Goal: Task Accomplishment & Management: Complete application form

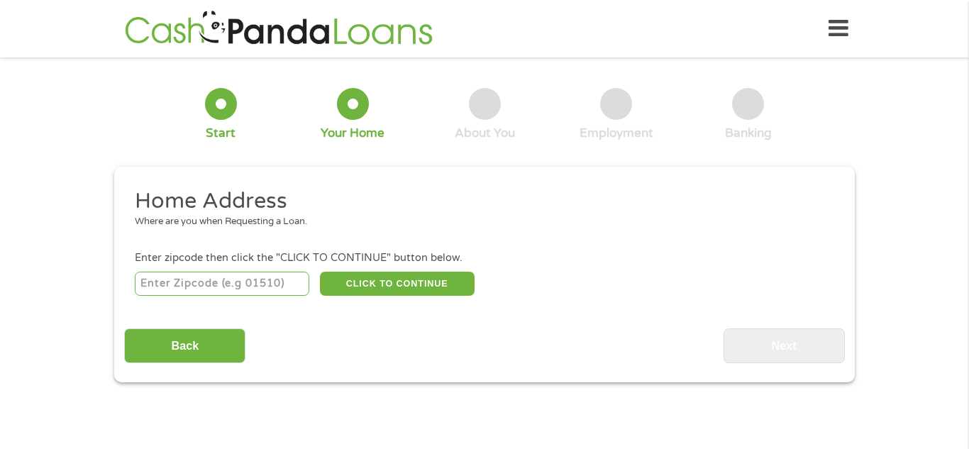
click at [262, 285] on input "number" at bounding box center [222, 284] width 175 height 24
type input "75460"
click at [411, 288] on button "CLICK TO CONTINUE" at bounding box center [397, 284] width 155 height 24
type input "75460"
type input "[GEOGRAPHIC_DATA]"
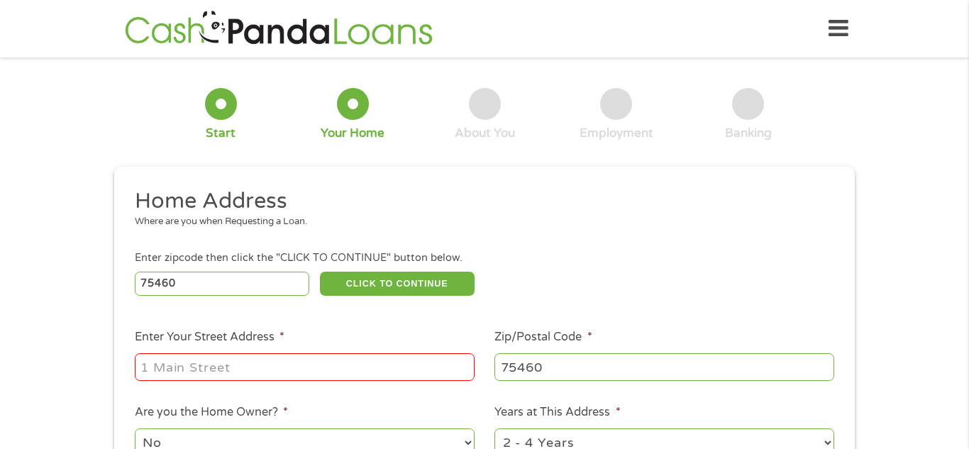
click at [412, 377] on input "Enter Your Street Address *" at bounding box center [305, 366] width 340 height 27
type input "[STREET_ADDRESS]"
click at [477, 390] on ul "Home Address Where are you when Requesting a Loan. Enter zipcode then click the…" at bounding box center [484, 376] width 720 height 379
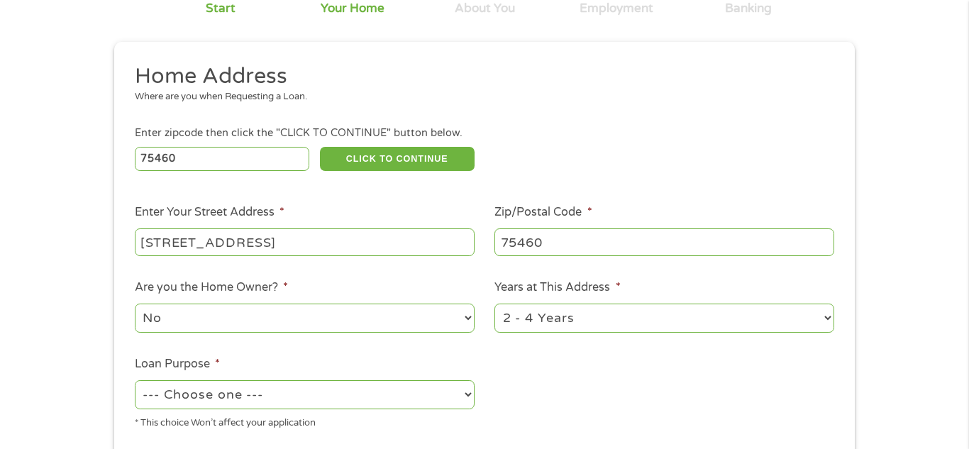
scroll to position [170, 0]
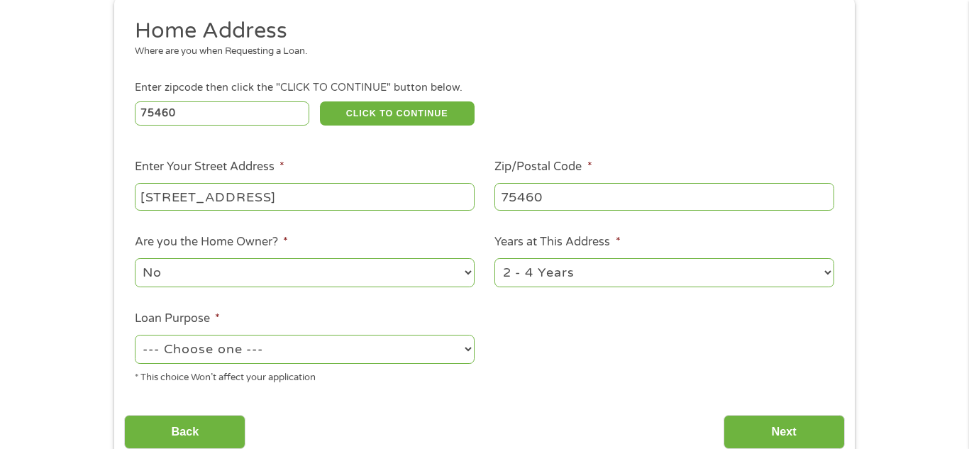
click at [675, 272] on select "1 Year or less 1 - 2 Years 2 - 4 Years Over 4 Years" at bounding box center [664, 272] width 340 height 29
select select "60months"
click at [494, 260] on select "1 Year or less 1 - 2 Years 2 - 4 Years Over 4 Years" at bounding box center [664, 272] width 340 height 29
click at [367, 345] on select "--- Choose one --- Pay Bills Debt Consolidation Home Improvement Major Purchase…" at bounding box center [305, 349] width 340 height 29
select select "shorttermcash"
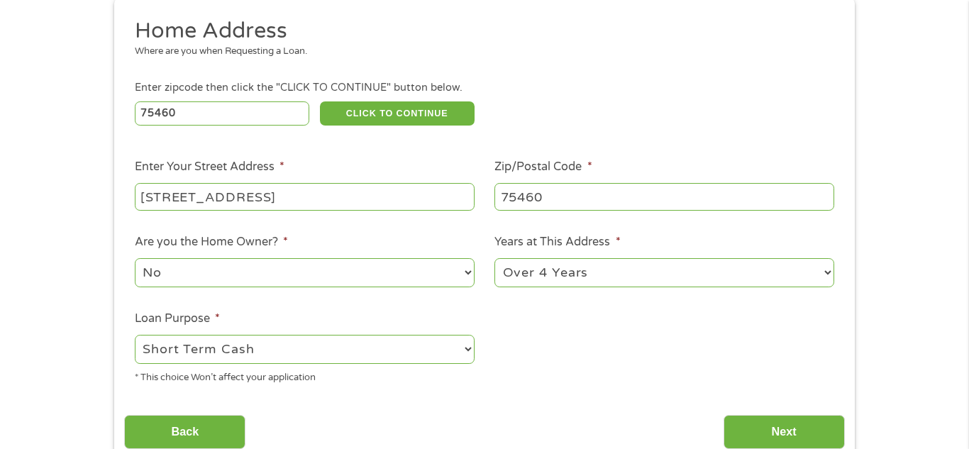
click at [135, 336] on select "--- Choose one --- Pay Bills Debt Consolidation Home Improvement Major Purchase…" at bounding box center [305, 349] width 340 height 29
click at [786, 422] on input "Next" at bounding box center [784, 432] width 121 height 35
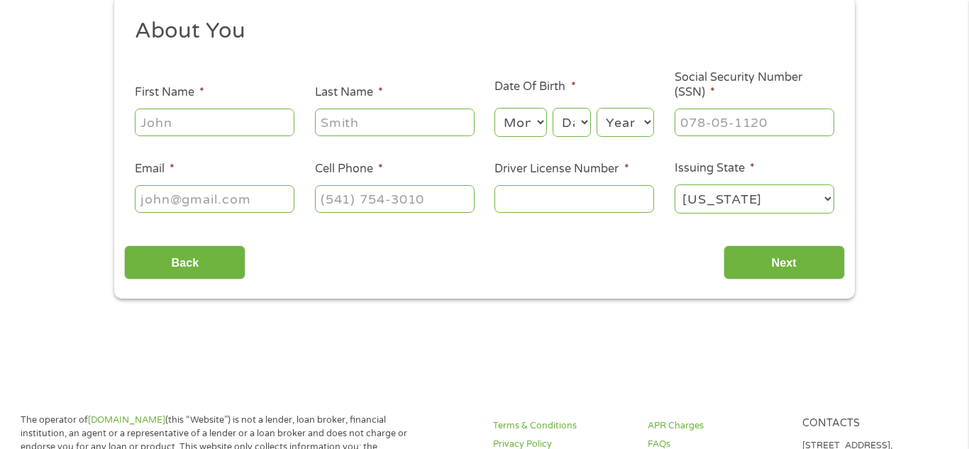
scroll to position [0, 0]
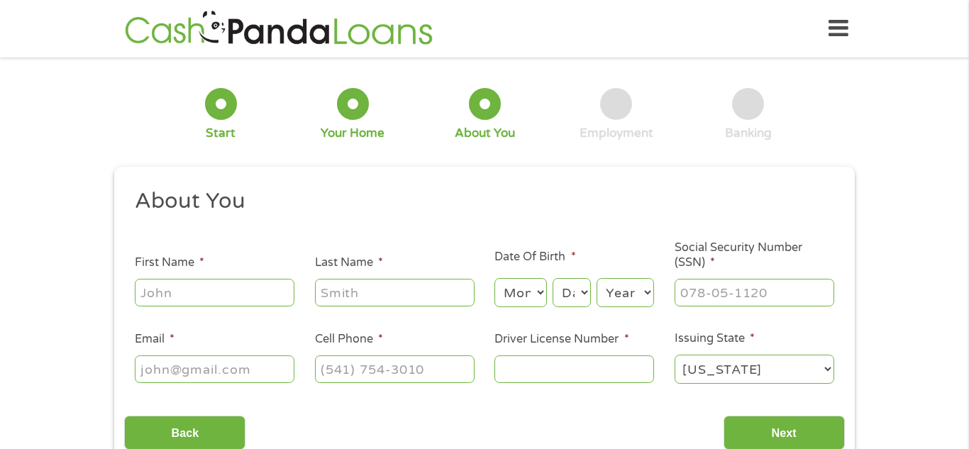
click at [262, 289] on input "First Name *" at bounding box center [215, 292] width 160 height 27
type input "[PERSON_NAME]"
type input "[EMAIL_ADDRESS][DOMAIN_NAME]"
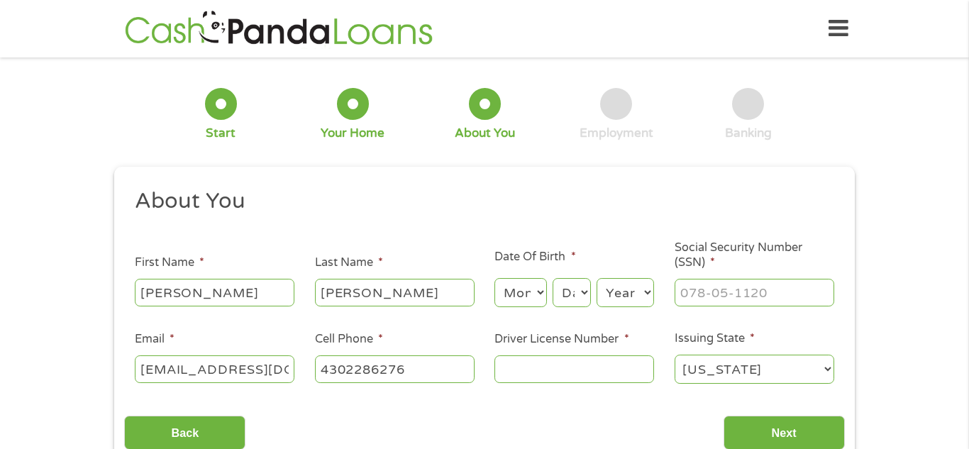
type input "[PHONE_NUMBER]"
click at [519, 297] on select "Month 1 2 3 4 5 6 7 8 9 10 11 12" at bounding box center [520, 292] width 52 height 29
select select "12"
click at [494, 278] on select "Month 1 2 3 4 5 6 7 8 9 10 11 12" at bounding box center [520, 292] width 52 height 29
click at [570, 290] on select "Day 1 2 3 4 5 6 7 8 9 10 11 12 13 14 15 16 17 18 19 20 21 22 23 24 25 26 27 28 …" at bounding box center [572, 292] width 38 height 29
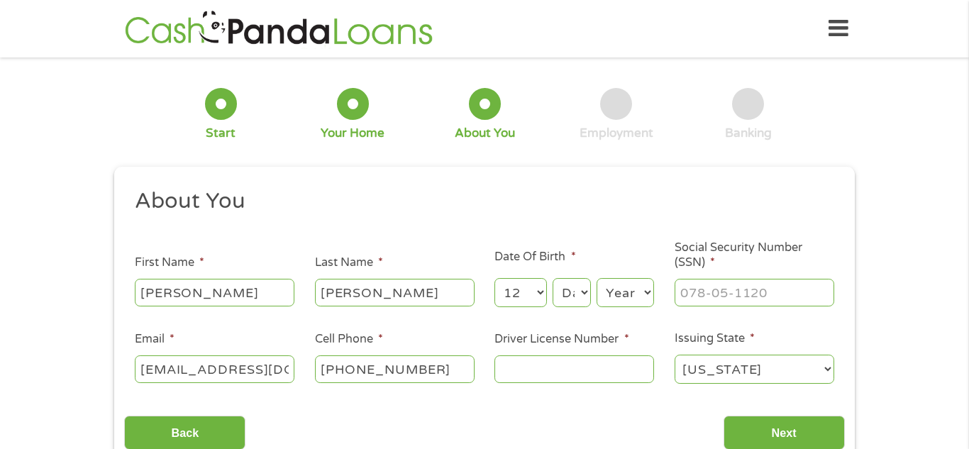
select select "4"
click at [553, 278] on select "Day 1 2 3 4 5 6 7 8 9 10 11 12 13 14 15 16 17 18 19 20 21 22 23 24 25 26 27 28 …" at bounding box center [572, 292] width 38 height 29
click at [653, 286] on select "Year [DATE] 2006 2005 2004 2003 2002 2001 2000 1999 1998 1997 1996 1995 1994 19…" at bounding box center [625, 292] width 57 height 29
select select "1997"
click at [597, 278] on select "Year [DATE] 2006 2005 2004 2003 2002 2001 2000 1999 1998 1997 1996 1995 1994 19…" at bounding box center [625, 292] width 57 height 29
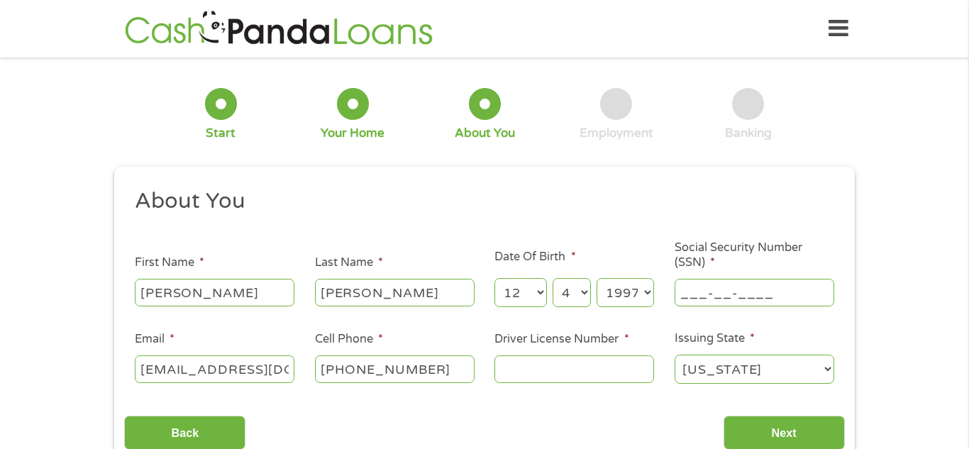
click at [770, 285] on input "___-__-____" at bounding box center [755, 292] width 160 height 27
type input "631-60-7000"
click at [643, 370] on input "Driver License Number *" at bounding box center [574, 368] width 160 height 27
type input "38375440"
click at [834, 431] on input "Next" at bounding box center [784, 433] width 121 height 35
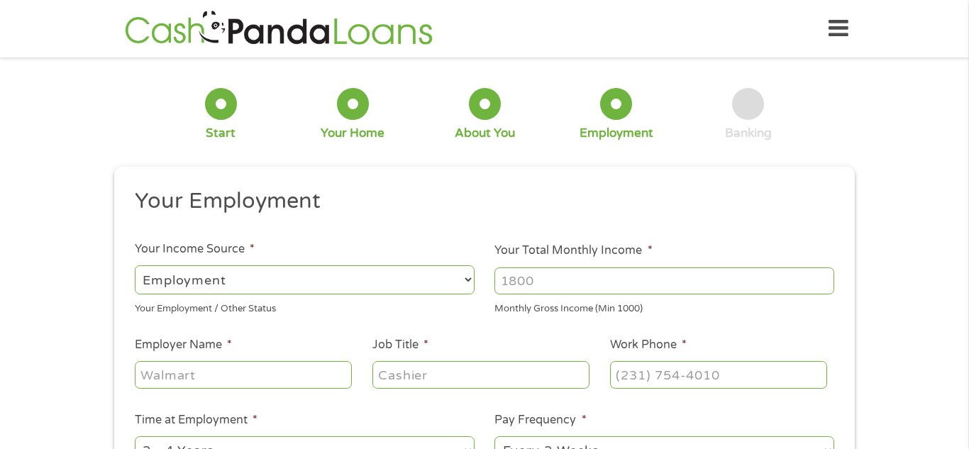
scroll to position [6, 6]
click at [468, 278] on select "--- Choose one --- Employment [DEMOGRAPHIC_DATA] Benefits" at bounding box center [305, 279] width 340 height 29
click at [135, 265] on select "--- Choose one --- Employment [DEMOGRAPHIC_DATA] Benefits" at bounding box center [305, 279] width 340 height 29
click at [599, 282] on input "Your Total Monthly Income *" at bounding box center [664, 280] width 340 height 27
type input "450"
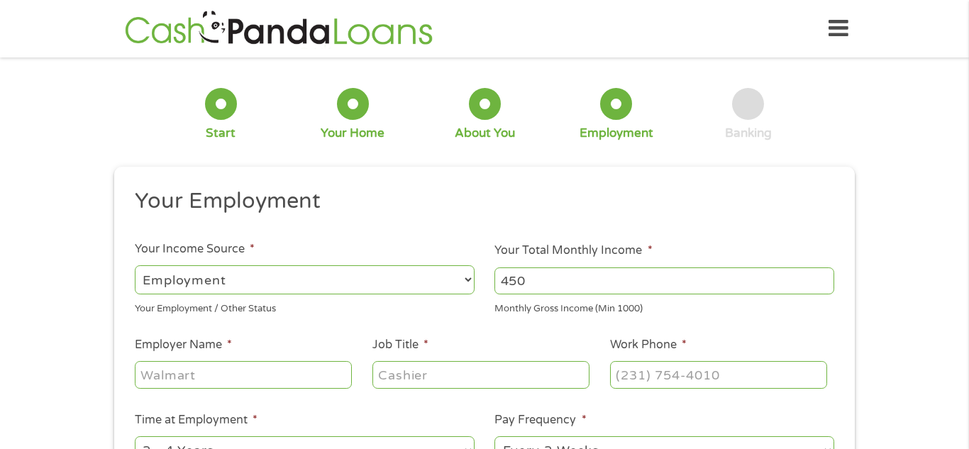
click at [333, 375] on input "Employer Name *" at bounding box center [243, 374] width 217 height 27
type input "red river healthcare"
click at [387, 385] on input "Job Title *" at bounding box center [480, 374] width 217 height 27
type input "h"
type input "aid"
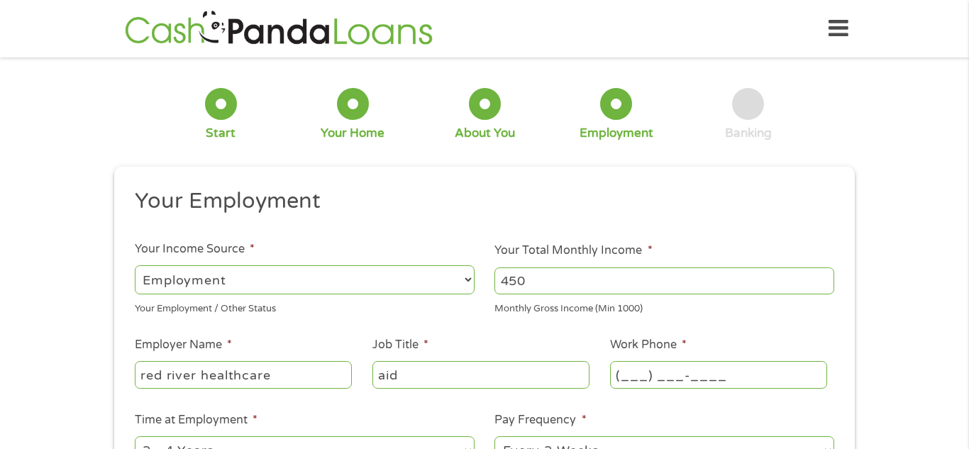
click at [658, 371] on input "(___) ___-____" at bounding box center [718, 374] width 217 height 27
type input "[PHONE_NUMBER]"
click at [475, 413] on li "Time at Employment * --- Choose one --- 1 Year or less 1 - 2 Years 2 - 4 Years …" at bounding box center [304, 439] width 360 height 56
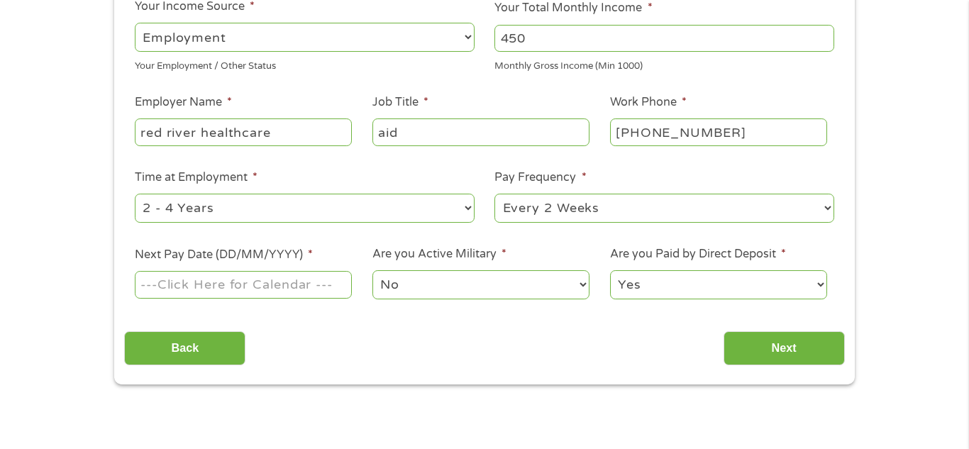
scroll to position [255, 0]
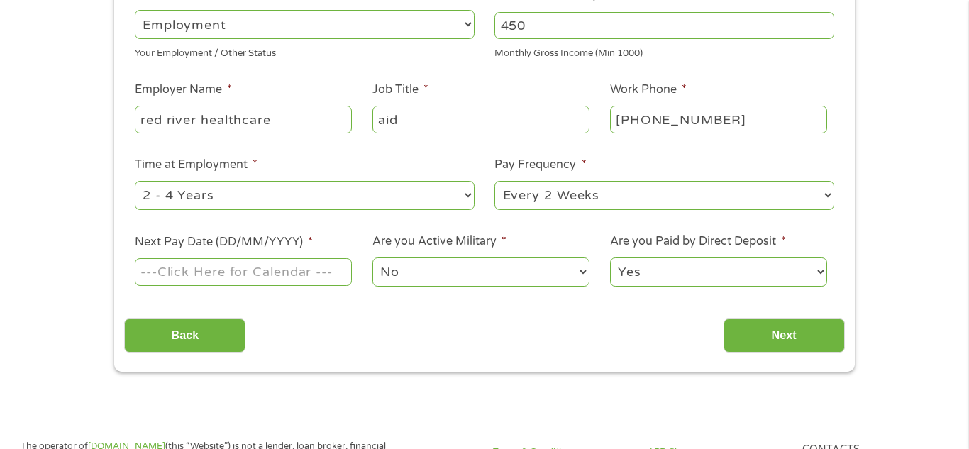
click at [453, 192] on select "--- Choose one --- 1 Year or less 1 - 2 Years 2 - 4 Years Over 4 Years" at bounding box center [305, 195] width 340 height 29
select select "60months"
click at [135, 181] on select "--- Choose one --- 1 Year or less 1 - 2 Years 2 - 4 Years Over 4 Years" at bounding box center [305, 195] width 340 height 29
click at [247, 273] on input "Next Pay Date (DD/MM/YYYY) *" at bounding box center [243, 271] width 217 height 27
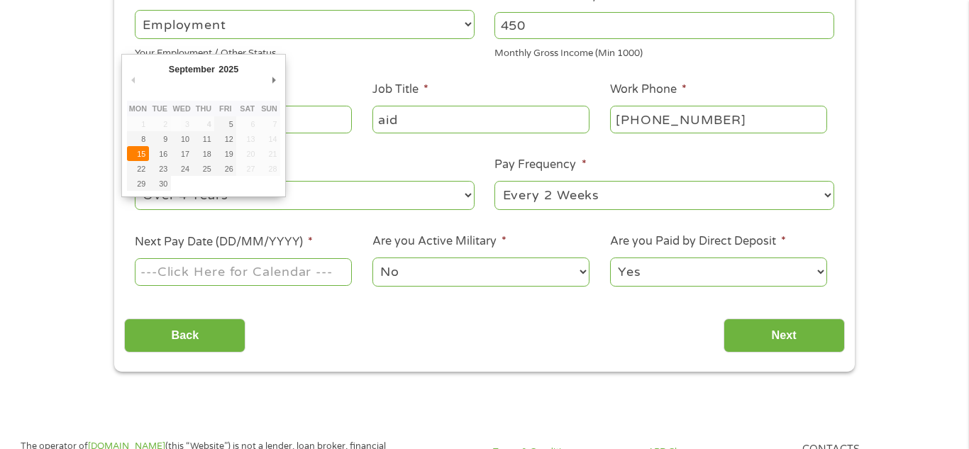
type input "[DATE]"
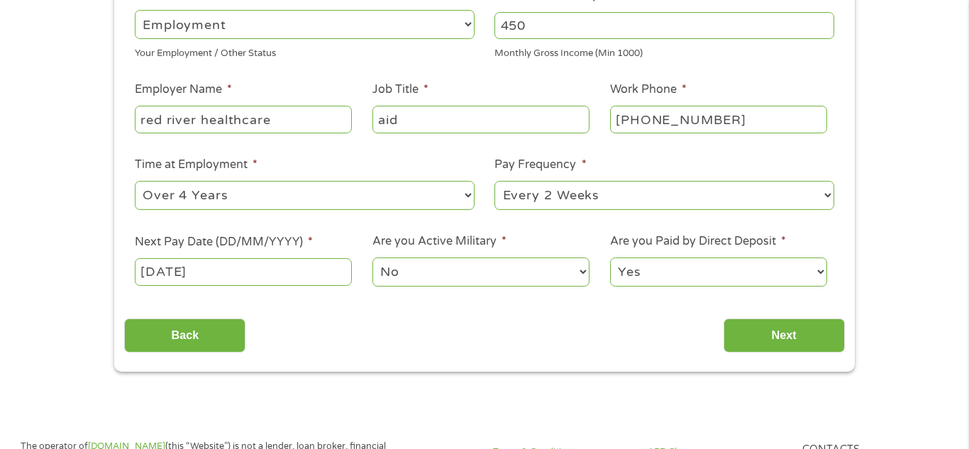
click at [489, 279] on select "No Yes" at bounding box center [480, 272] width 217 height 29
click at [697, 255] on div "Yes No" at bounding box center [718, 272] width 217 height 34
click at [800, 345] on input "Next" at bounding box center [784, 336] width 121 height 35
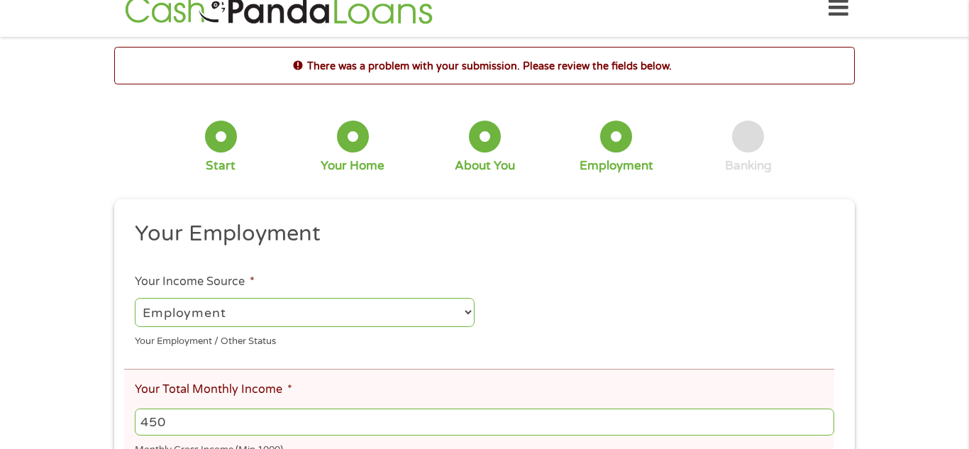
scroll to position [6, 6]
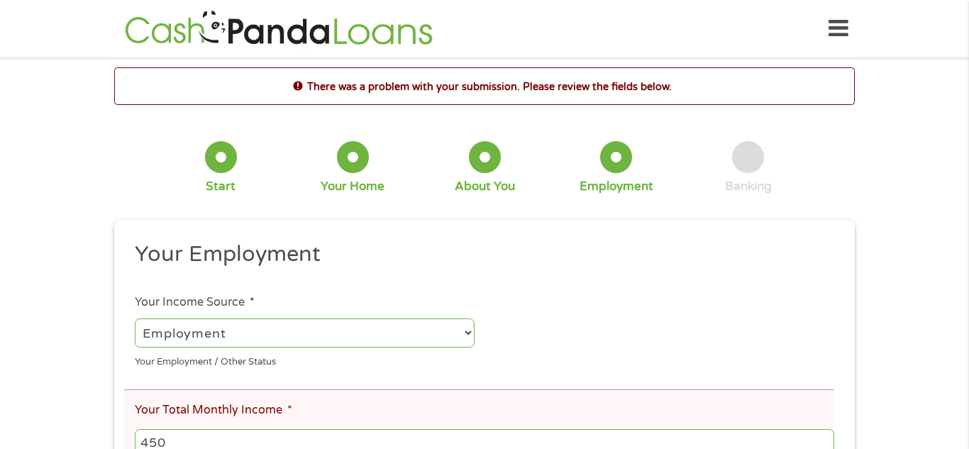
click at [966, 362] on div "There was a problem with your submission. Please review the fields below. 1 Sta…" at bounding box center [484, 436] width 969 height 739
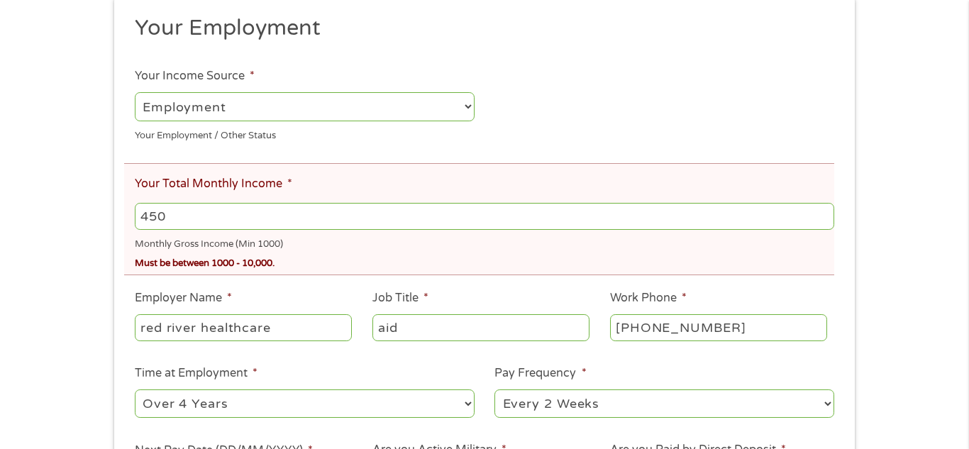
scroll to position [227, 0]
click at [739, 223] on input "450" at bounding box center [485, 215] width 700 height 27
type input "4"
type input "1000"
click at [889, 314] on div "There was a problem with your submission. Please review the fields below. 1 Sta…" at bounding box center [484, 209] width 969 height 739
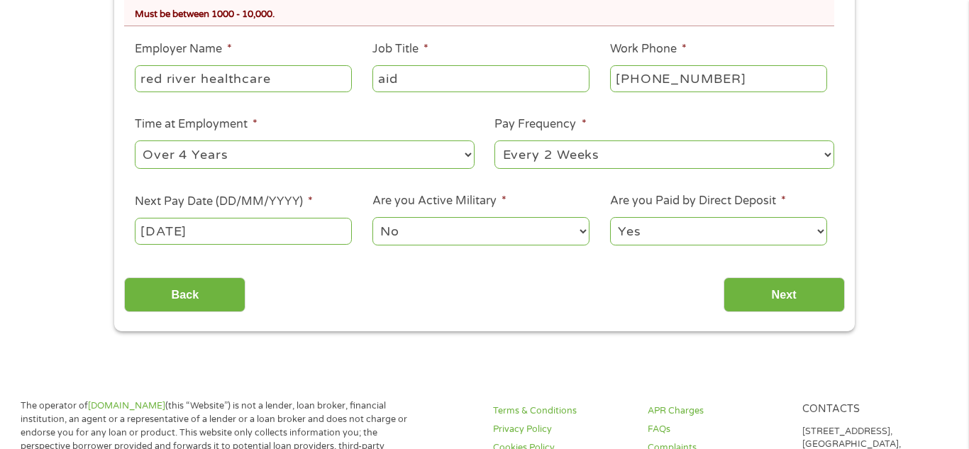
scroll to position [568, 0]
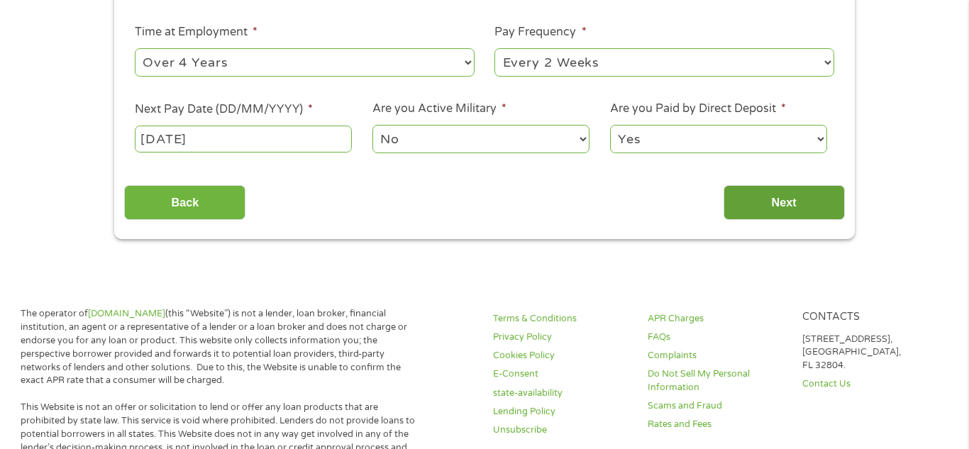
click at [795, 210] on input "Next" at bounding box center [784, 202] width 121 height 35
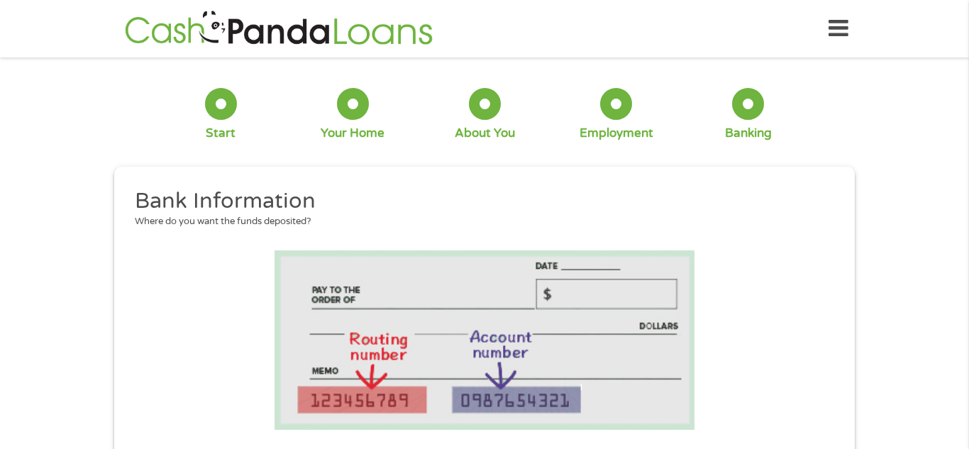
scroll to position [114, 6]
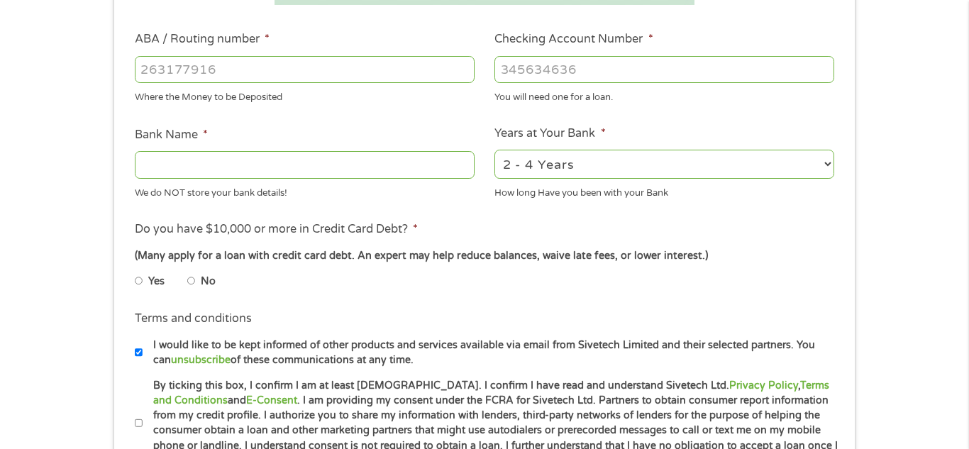
scroll to position [426, 0]
click at [370, 76] on input "ABA / Routing number *" at bounding box center [305, 68] width 340 height 27
type input "031101279"
type input "THE BANCORP BANK"
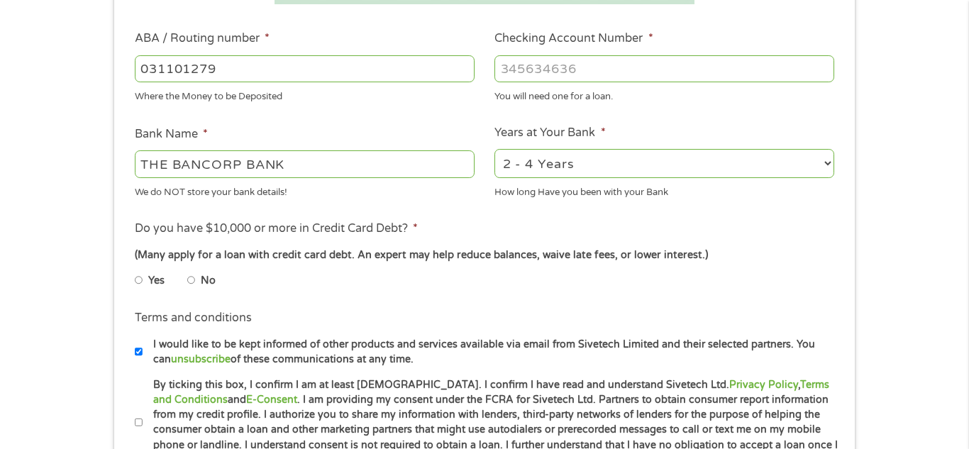
type input "031101279"
click at [552, 67] on input "Checking Account Number *" at bounding box center [664, 68] width 340 height 27
type input "156152260576"
click at [602, 157] on select "2 - 4 Years 6 - 12 Months 1 - 2 Years Over 4 Years" at bounding box center [664, 163] width 340 height 29
select select "60months"
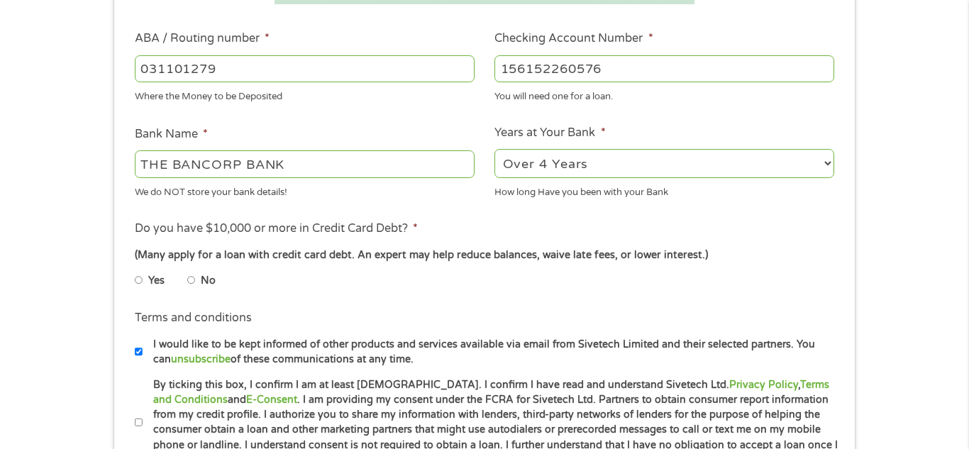
click at [494, 149] on select "2 - 4 Years 6 - 12 Months 1 - 2 Years Over 4 Years" at bounding box center [664, 163] width 340 height 29
click at [199, 278] on li "No" at bounding box center [212, 281] width 51 height 28
click at [196, 279] on li "No" at bounding box center [212, 281] width 51 height 28
click at [194, 282] on input "No" at bounding box center [191, 280] width 9 height 23
radio input "true"
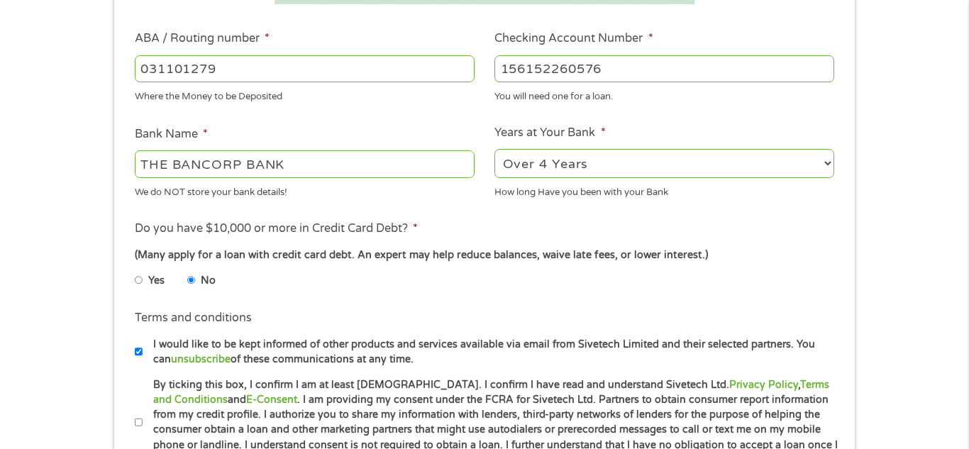
click at [138, 424] on input "By ticking this box, I confirm I am at least [DEMOGRAPHIC_DATA]. I confirm I ha…" at bounding box center [139, 422] width 9 height 23
checkbox input "true"
click at [67, 427] on div "1 Start 2 Your Home 3 About You 4 Employment 5 Banking 6 This field is hidden w…" at bounding box center [484, 92] width 969 height 900
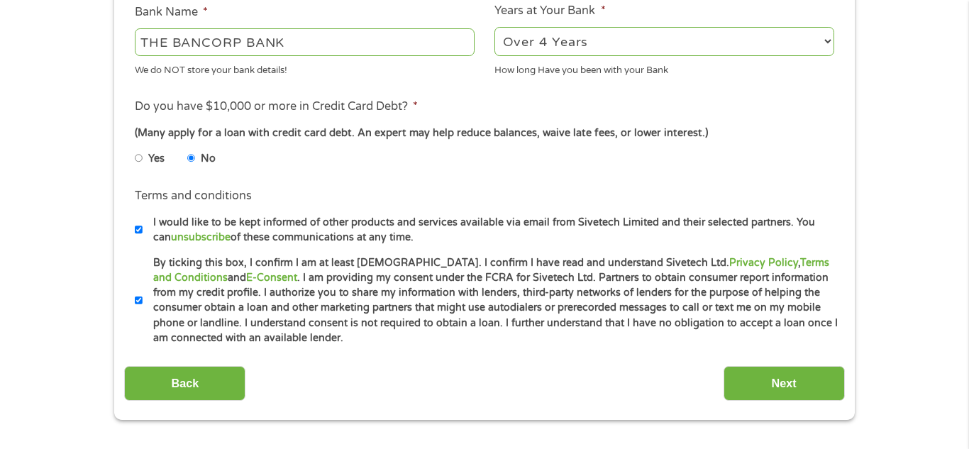
scroll to position [568, 0]
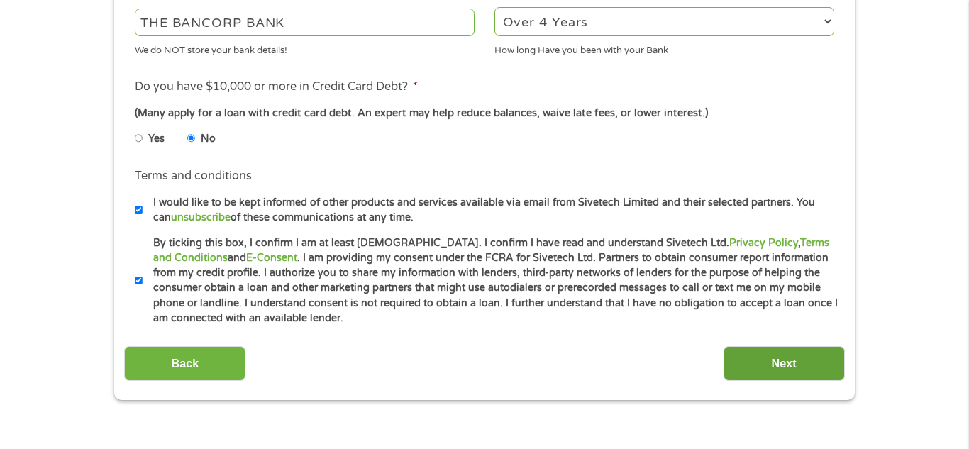
click at [796, 348] on input "Next" at bounding box center [784, 363] width 121 height 35
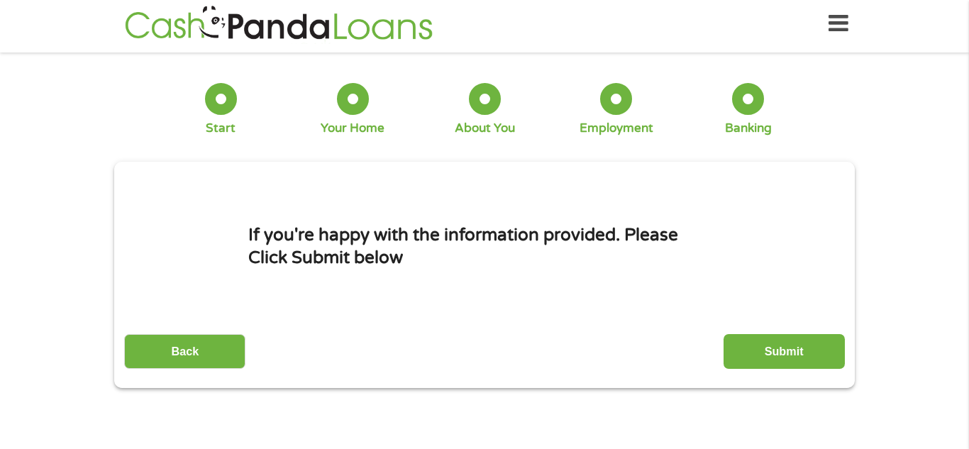
scroll to position [0, 0]
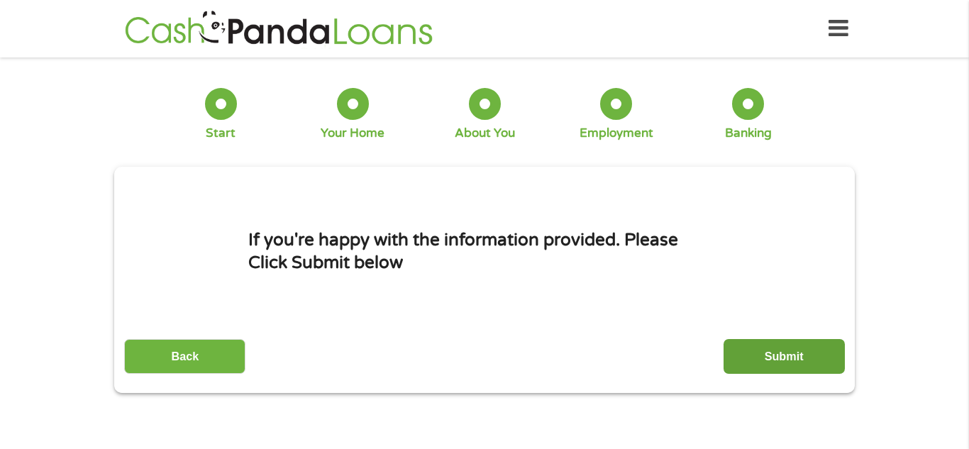
click at [801, 345] on input "Submit" at bounding box center [784, 356] width 121 height 35
